Goal: Task Accomplishment & Management: Complete application form

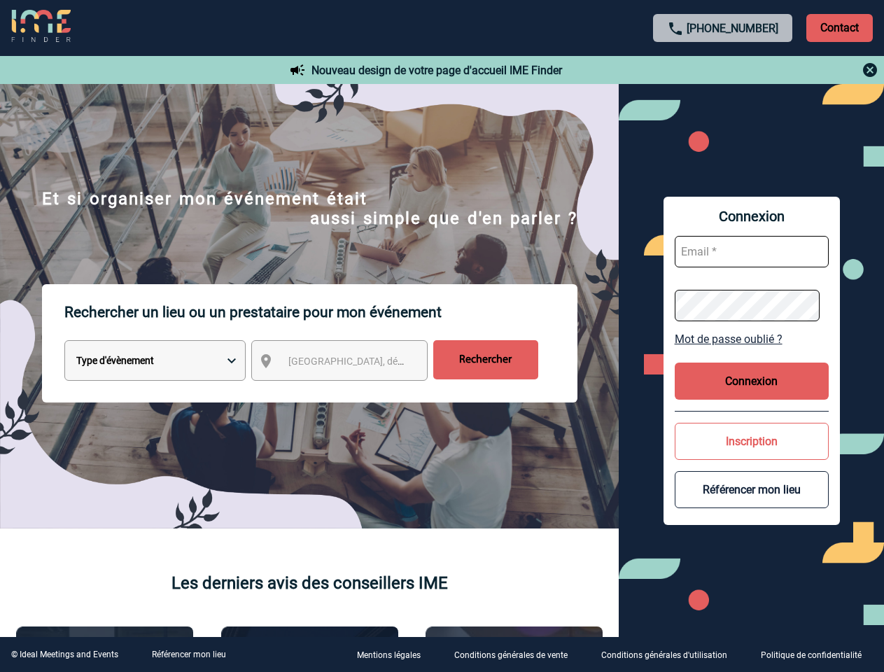
click at [442, 336] on p "Rechercher un lieu ou un prestataire pour mon événement" at bounding box center [320, 312] width 513 height 56
click at [839, 27] on p "Contact" at bounding box center [839, 28] width 66 height 28
click at [723, 70] on div at bounding box center [723, 70] width 311 height 17
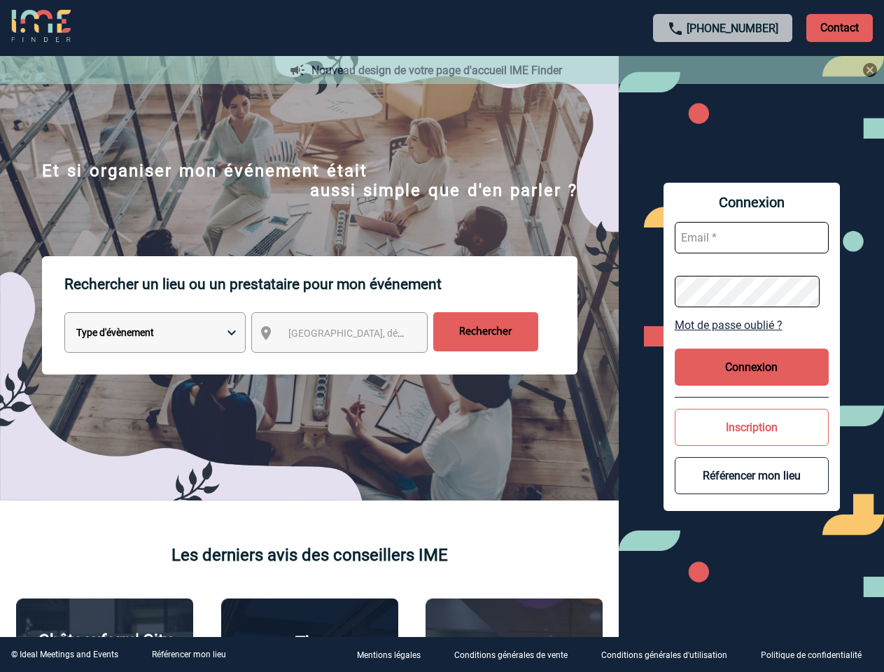
click at [352, 363] on div at bounding box center [442, 336] width 884 height 672
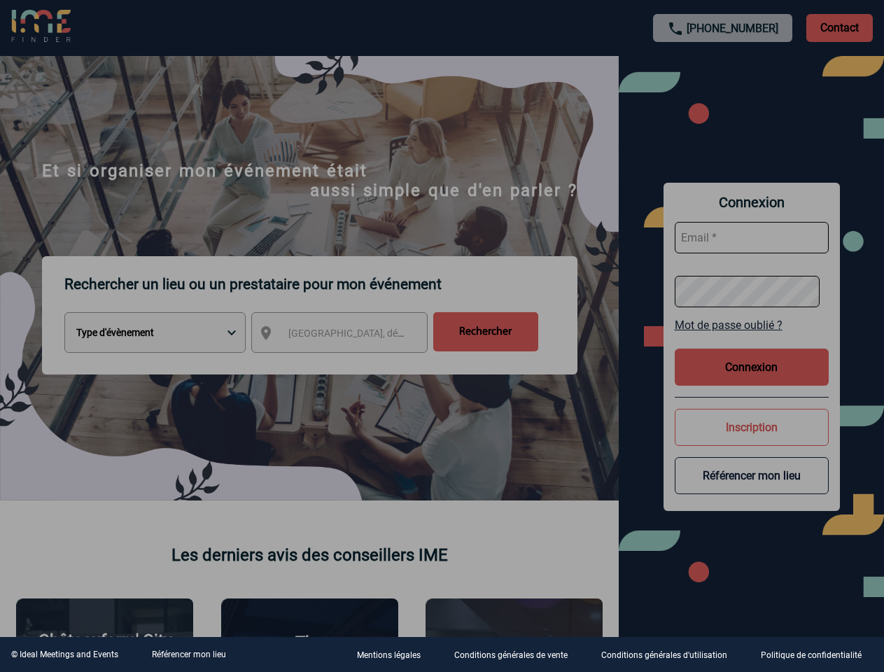
click at [752, 339] on div at bounding box center [442, 336] width 884 height 672
click at [752, 381] on div at bounding box center [442, 336] width 884 height 672
click at [752, 441] on div at bounding box center [442, 336] width 884 height 672
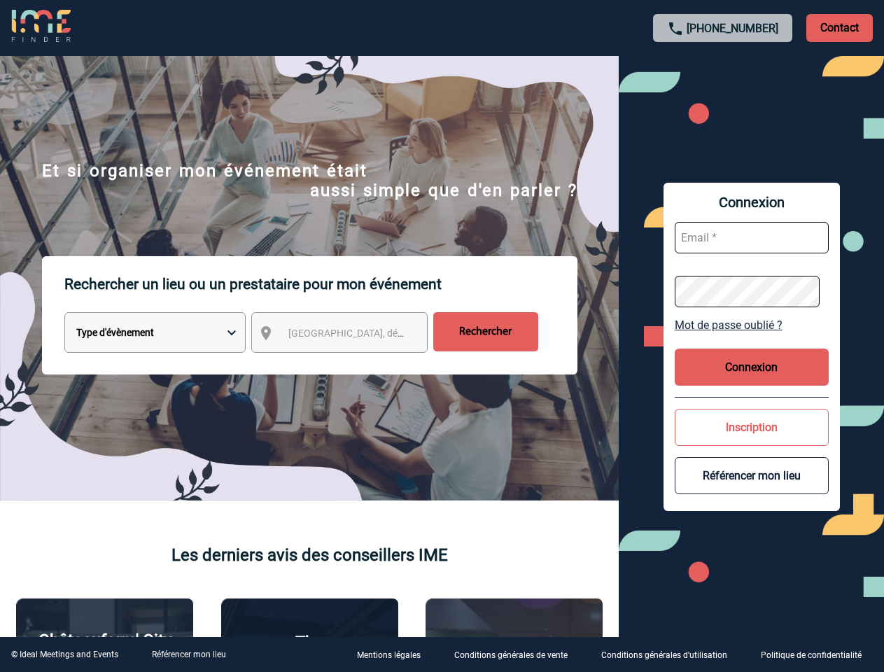
click at [752, 489] on button "Référencer mon lieu" at bounding box center [752, 475] width 154 height 37
click at [188, 654] on link "Référencer mon lieu" at bounding box center [189, 655] width 74 height 10
